Goal: Find contact information: Find work email

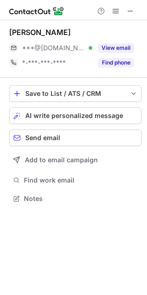
scroll to position [192, 147]
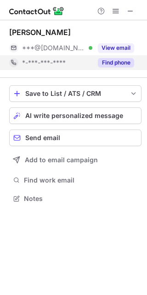
click at [118, 64] on button "Find phone" at bounding box center [116, 62] width 36 height 9
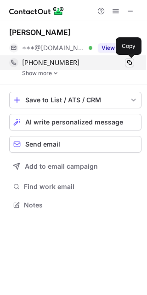
click at [128, 64] on span at bounding box center [129, 62] width 7 height 7
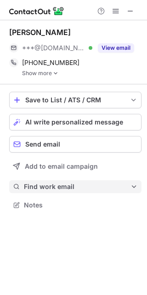
click at [50, 192] on button "Find work email" at bounding box center [75, 186] width 133 height 13
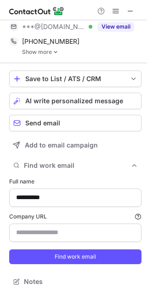
scroll to position [22, 0]
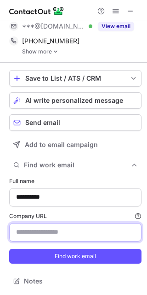
click at [28, 224] on input "Company URL Finding work email will consume 1 credit if a match is found." at bounding box center [75, 232] width 133 height 18
paste input "*********"
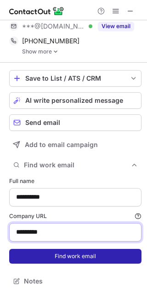
type input "*********"
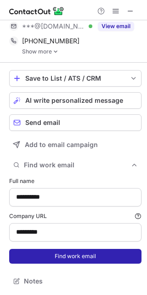
click at [33, 249] on button "Find work email" at bounding box center [75, 256] width 133 height 15
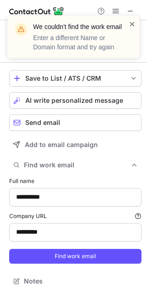
click at [134, 24] on span at bounding box center [132, 23] width 7 height 9
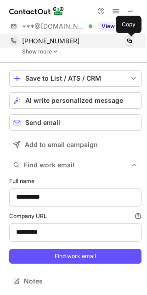
click at [127, 41] on span at bounding box center [129, 40] width 7 height 7
